Goal: Transaction & Acquisition: Purchase product/service

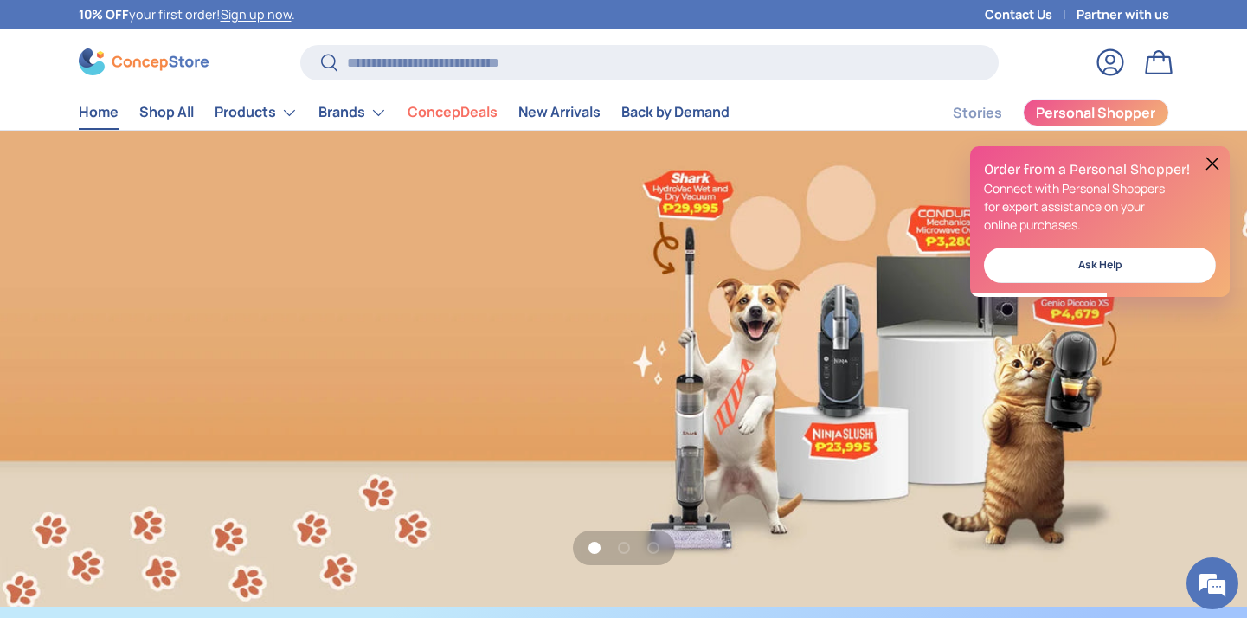
click at [1122, 14] on link "Partner with us" at bounding box center [1123, 14] width 93 height 19
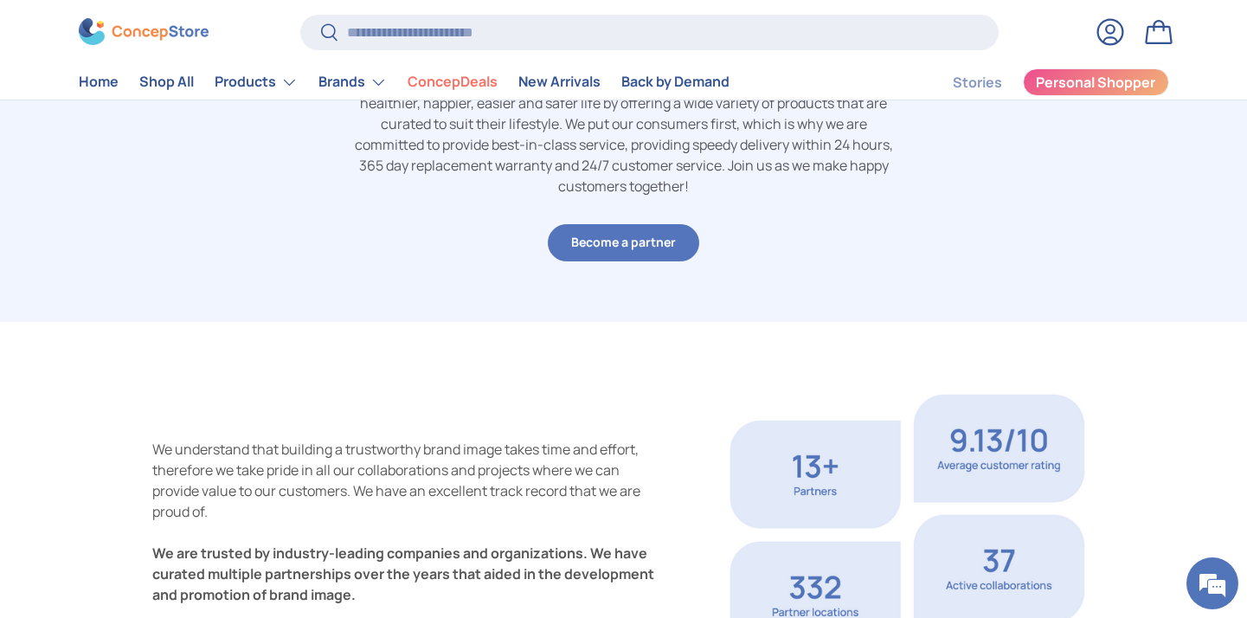
click at [668, 241] on link "Become a partner" at bounding box center [623, 242] width 151 height 37
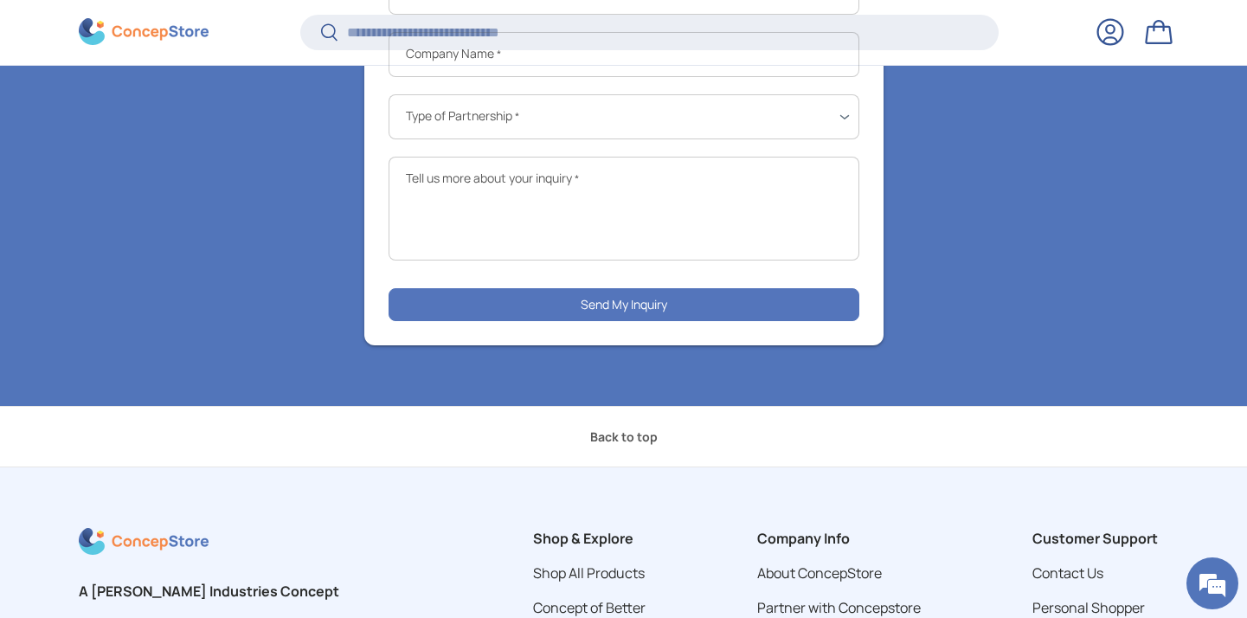
scroll to position [2701, 0]
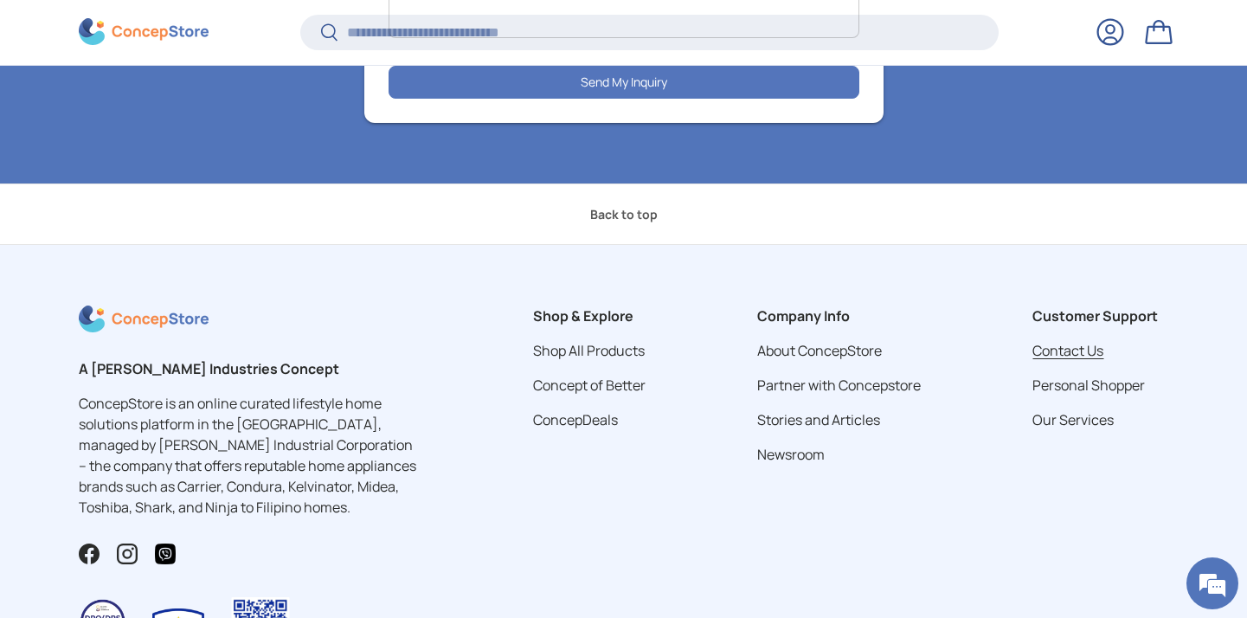
click at [1071, 345] on link "Contact Us" at bounding box center [1068, 350] width 71 height 19
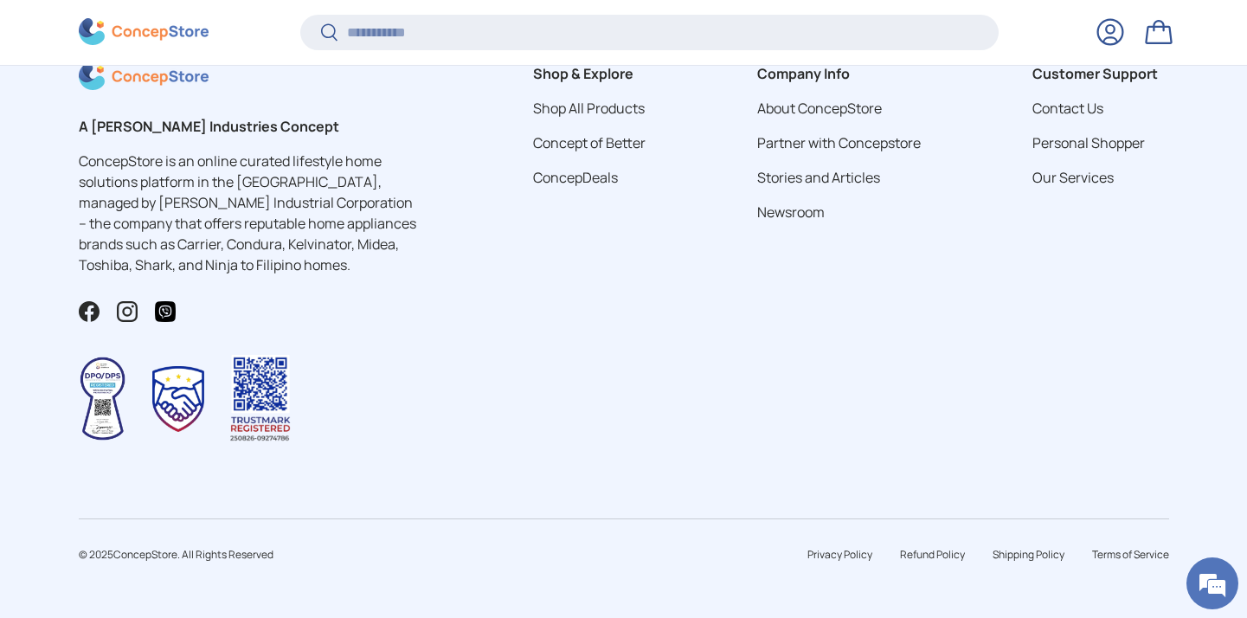
scroll to position [1072, 0]
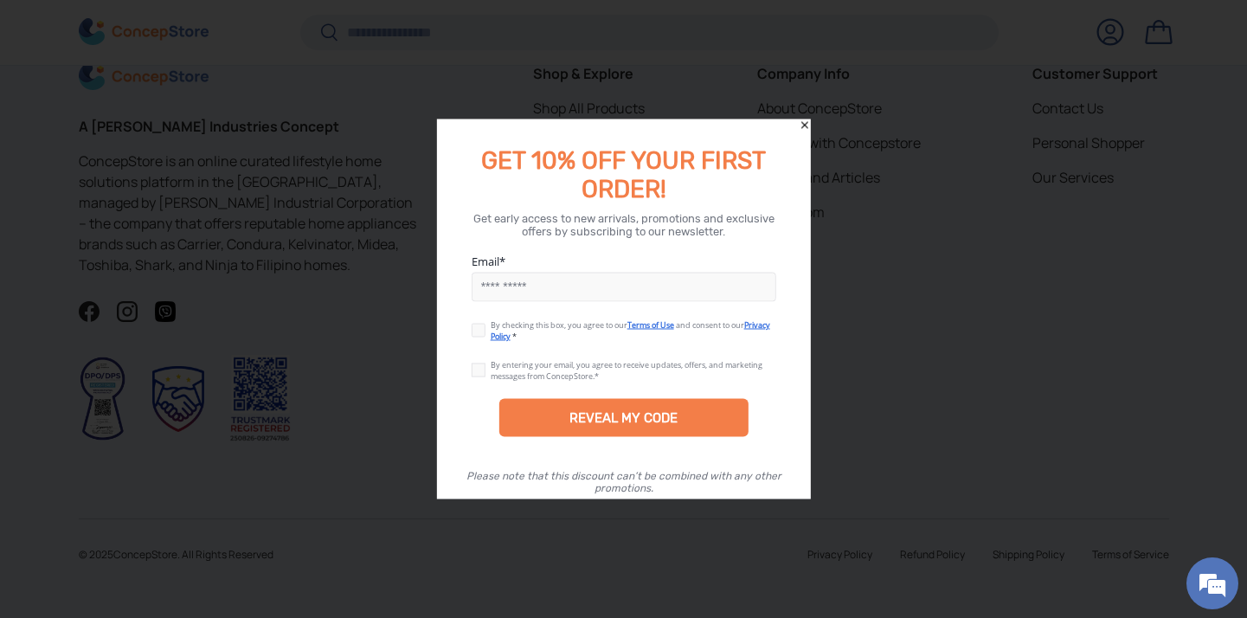
click at [804, 121] on icon "Close" at bounding box center [805, 125] width 12 height 12
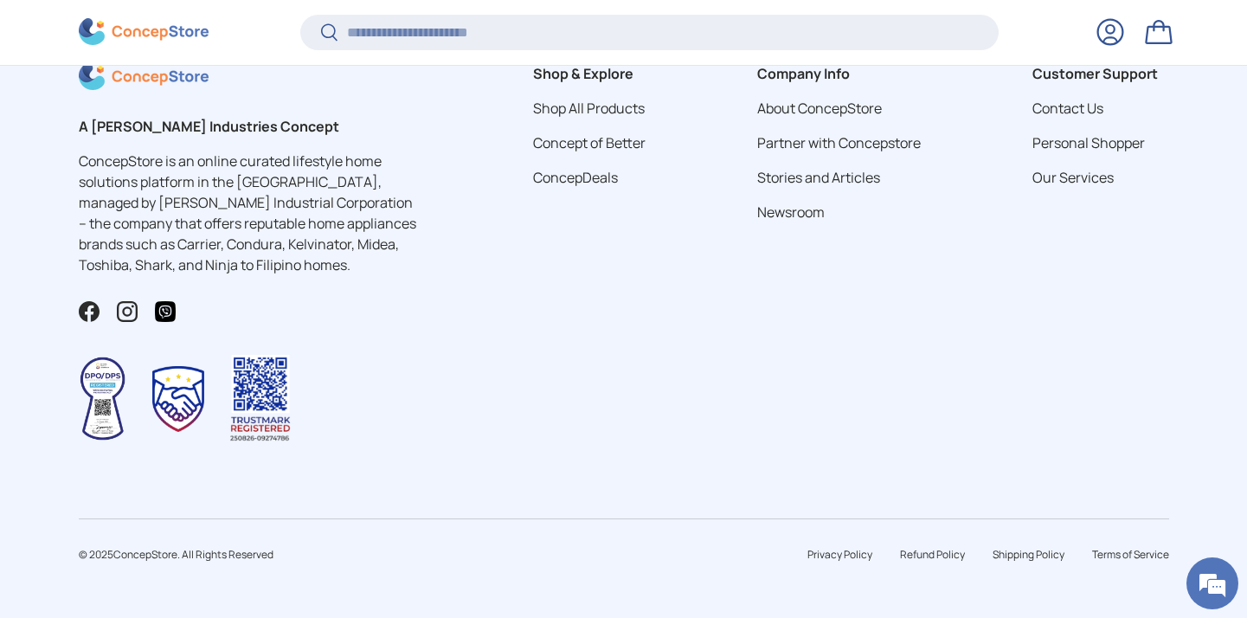
click at [155, 31] on img at bounding box center [144, 32] width 130 height 27
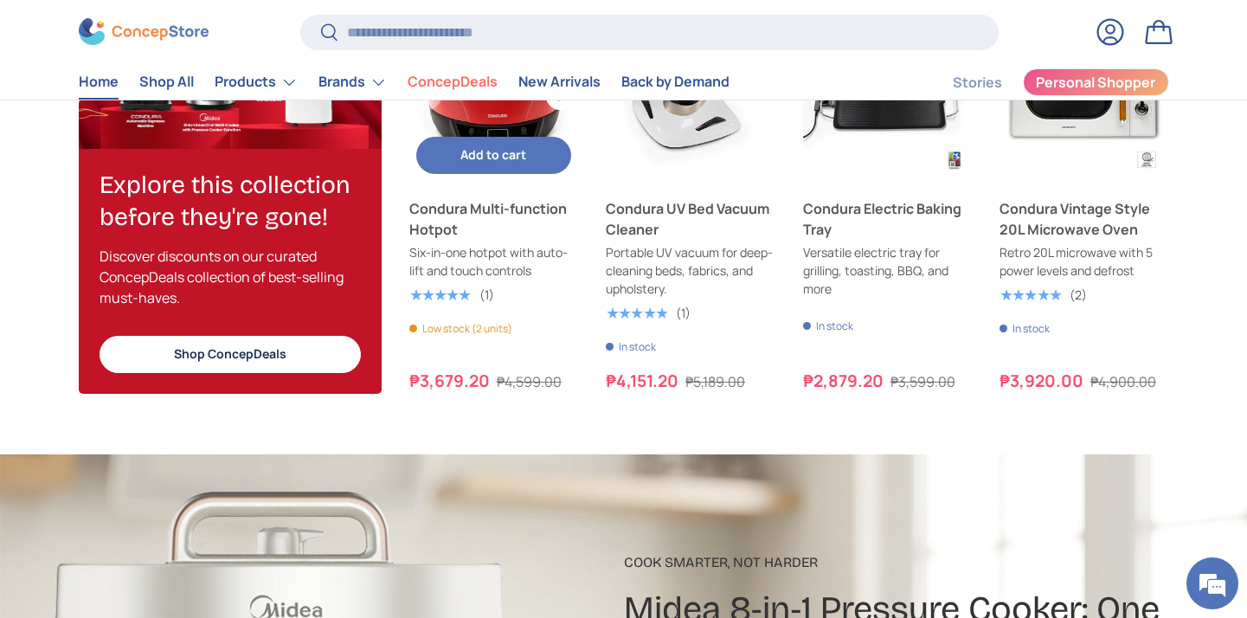
scroll to position [0, 2494]
click at [499, 138] on button "Add to cart Add to cart" at bounding box center [494, 155] width 156 height 37
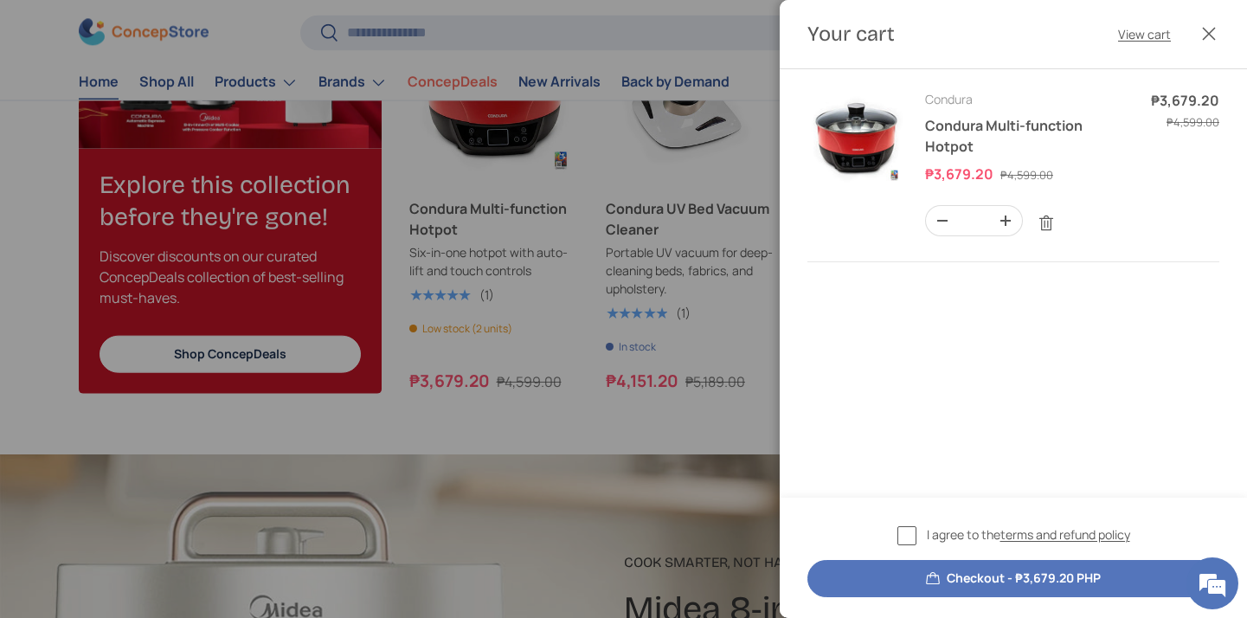
click at [1161, 27] on header "Your cart View cart Close" at bounding box center [1013, 34] width 467 height 69
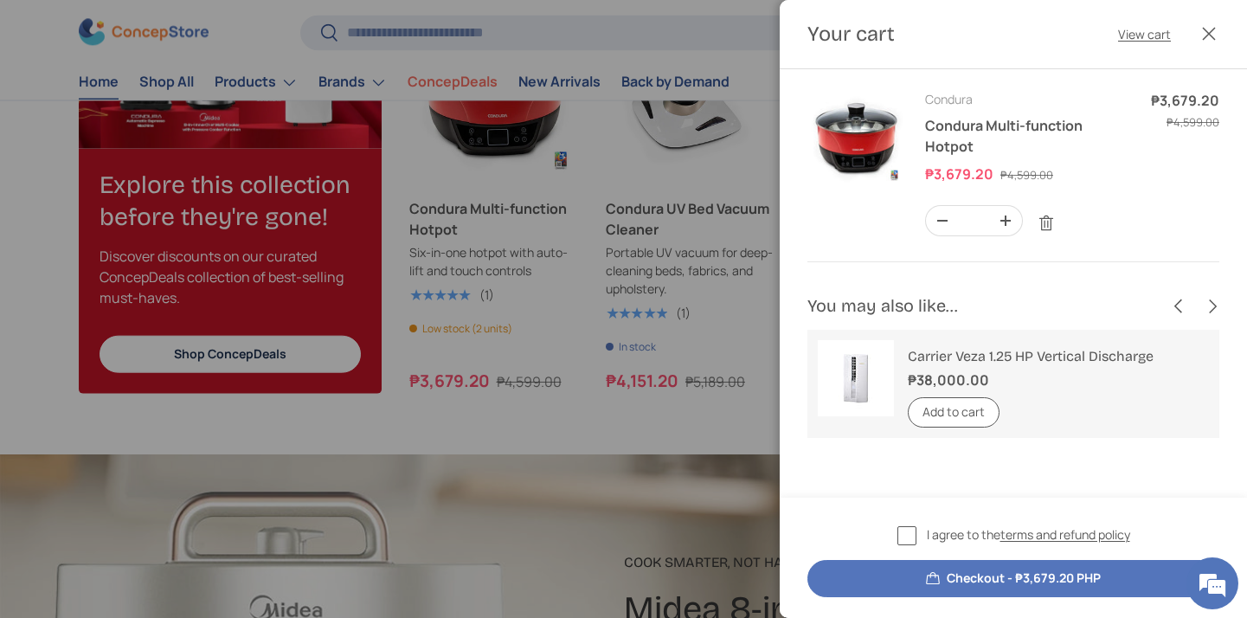
click at [904, 530] on label "I agree to the terms and refund policy" at bounding box center [1014, 535] width 233 height 20
click at [994, 573] on button "Checkout - ₱3,679.20 PHP" at bounding box center [1014, 578] width 412 height 37
